Goal: Information Seeking & Learning: Learn about a topic

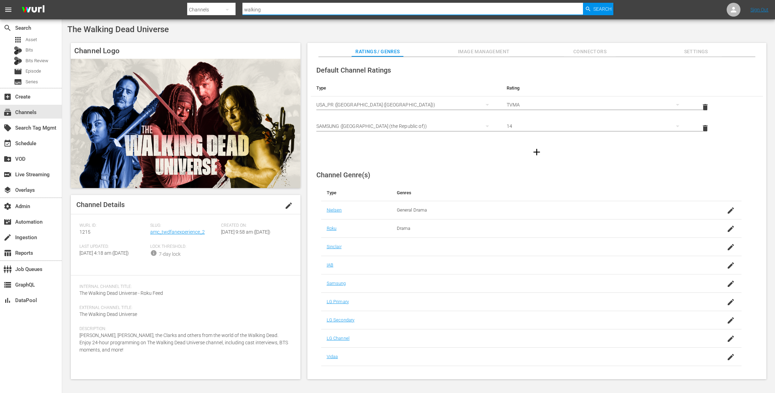
drag, startPoint x: 266, startPoint y: 9, endPoint x: 217, endPoint y: 8, distance: 49.4
click at [217, 8] on div "Search By Channels Search ID, Title, Description, Keywords, or Category walking…" at bounding box center [400, 9] width 426 height 17
paste input "bloomberg_bloombergtv_10"
type input "bloomberg_bloombergtv_10"
click at [603, 8] on span "Search" at bounding box center [603, 9] width 18 height 12
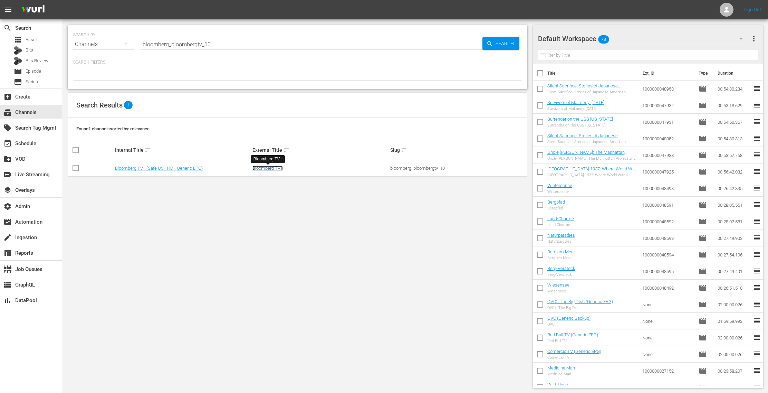
click at [276, 166] on link "Bloomberg TV+" at bounding box center [268, 167] width 30 height 5
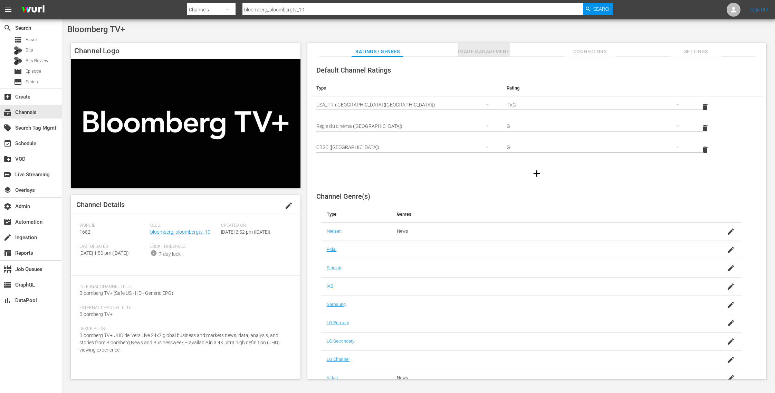
click at [502, 53] on span "Image Management" at bounding box center [484, 51] width 52 height 9
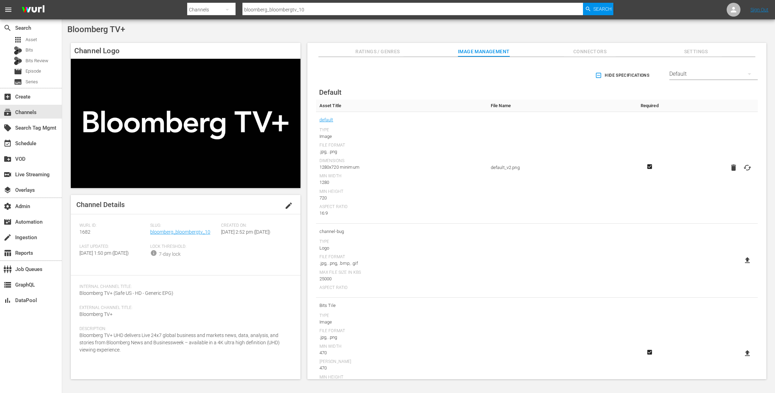
click at [598, 53] on span "Connectors" at bounding box center [590, 51] width 52 height 9
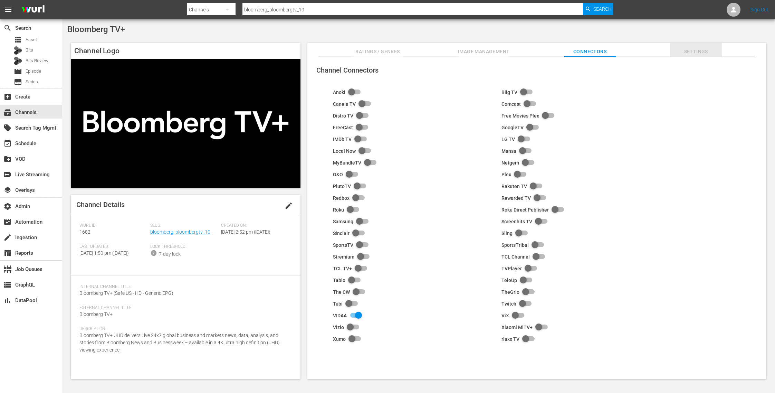
click at [695, 50] on span "Settings" at bounding box center [696, 51] width 52 height 9
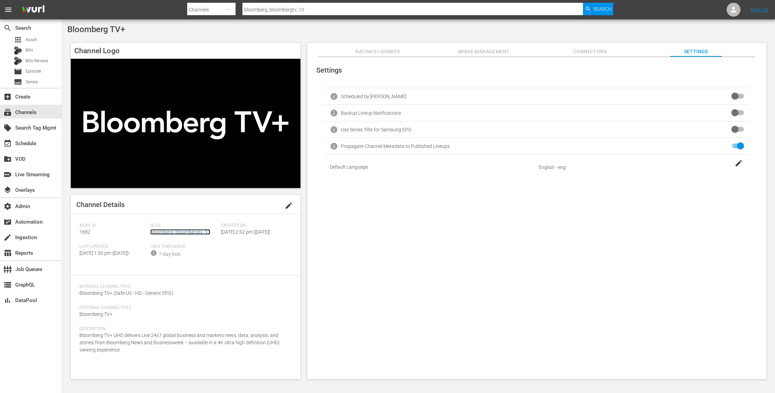
click at [195, 233] on link "bloomberg_bloombergtv_10" at bounding box center [180, 232] width 60 height 6
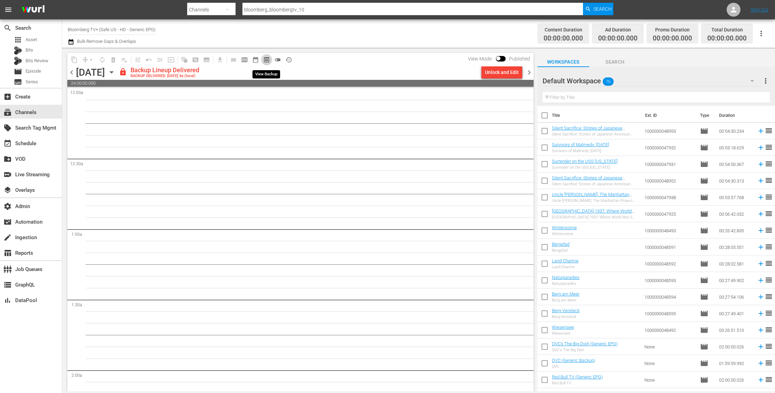
click at [266, 59] on span "preview_outlined" at bounding box center [266, 59] width 7 height 7
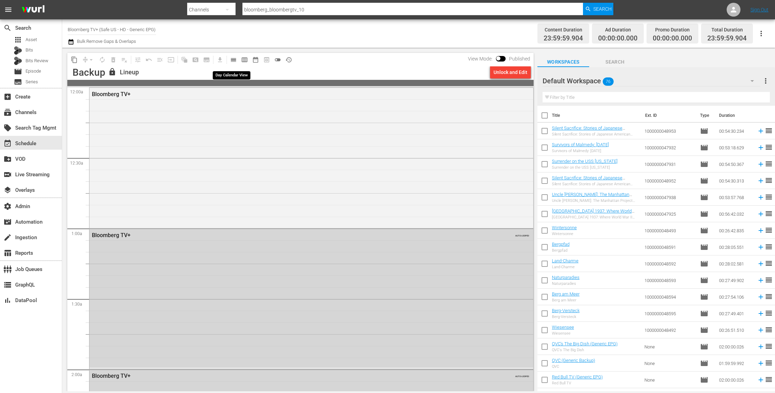
click at [235, 59] on span "calendar_view_day_outlined" at bounding box center [233, 59] width 7 height 7
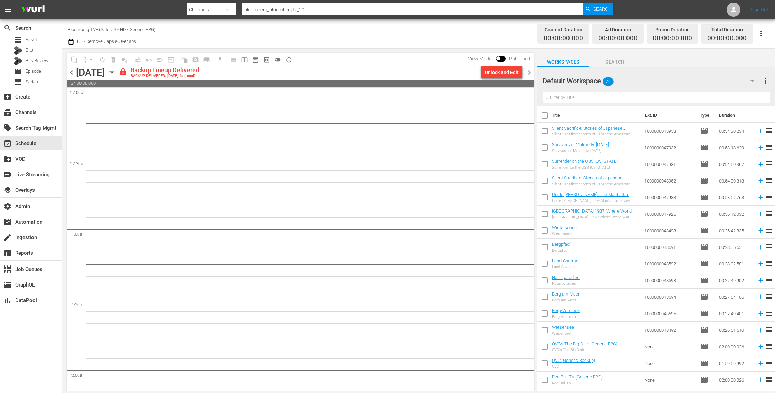
drag, startPoint x: 315, startPoint y: 11, endPoint x: 229, endPoint y: -4, distance: 87.4
click at [229, 0] on html "menu Search By Channels Search ID, Title, Description, Keywords, or Category bl…" at bounding box center [387, 196] width 775 height 393
type input "cozy"
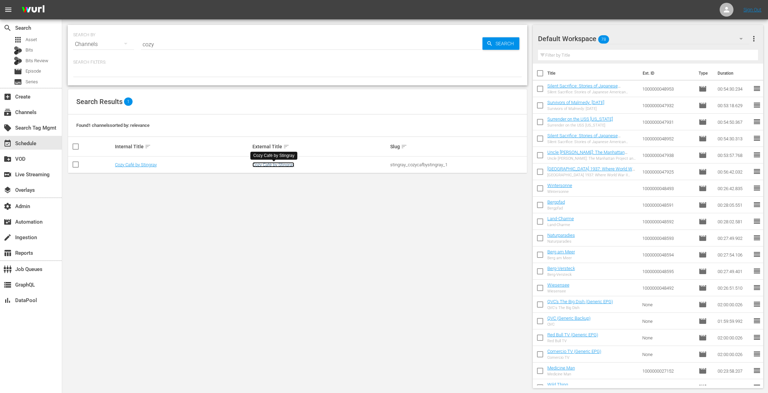
click at [261, 163] on link "Cozy Café by Stingray" at bounding box center [274, 164] width 42 height 5
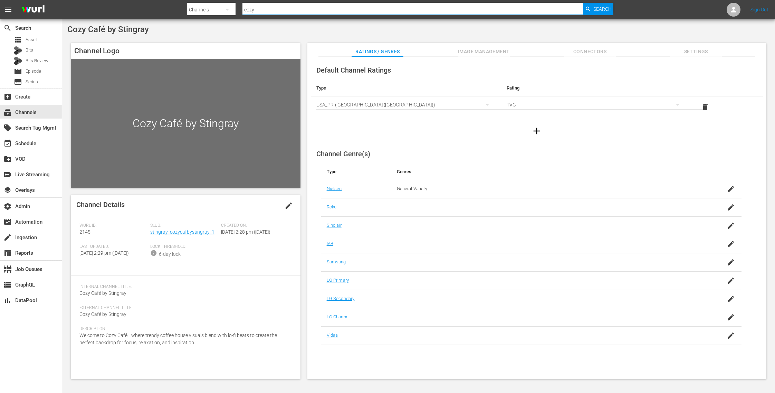
drag, startPoint x: 278, startPoint y: 10, endPoint x: 189, endPoint y: -5, distance: 90.4
click at [189, 0] on html "menu Search By Channels Search ID, Title, Description, Keywords, or Category co…" at bounding box center [387, 196] width 775 height 393
type input "60 days in"
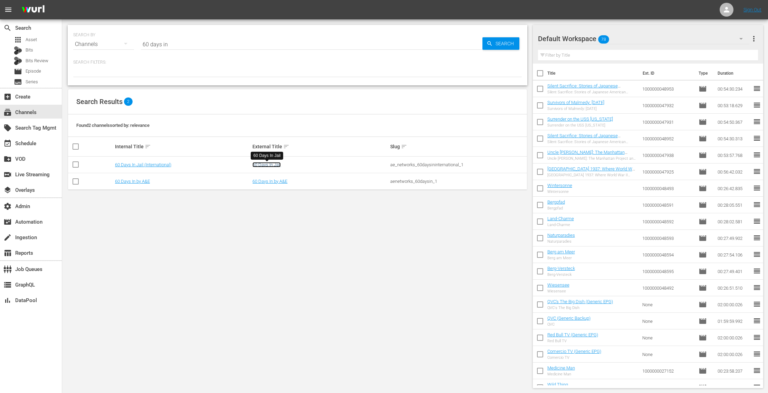
click at [274, 163] on link "60 Days In Jail" at bounding box center [267, 164] width 28 height 5
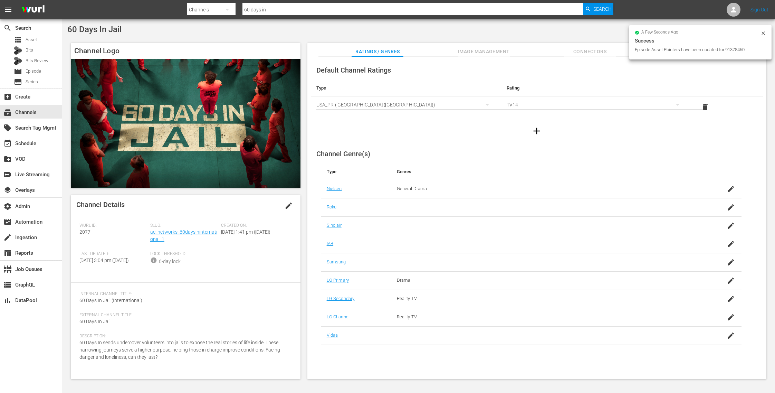
click at [491, 51] on span "Image Management" at bounding box center [484, 51] width 52 height 9
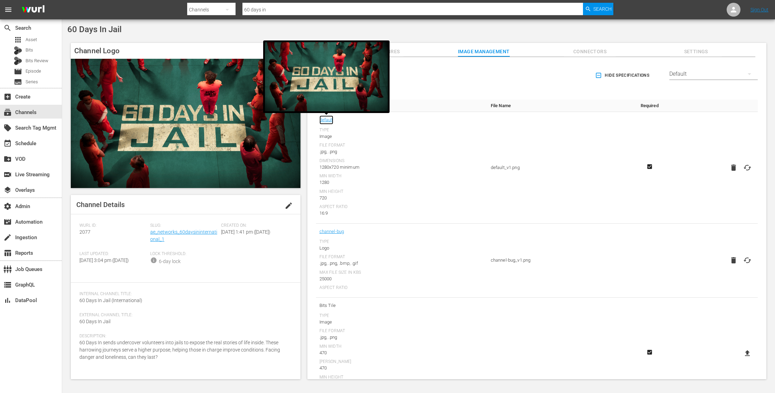
click at [328, 120] on link "default" at bounding box center [327, 119] width 14 height 9
